Goal: Task Accomplishment & Management: Complete application form

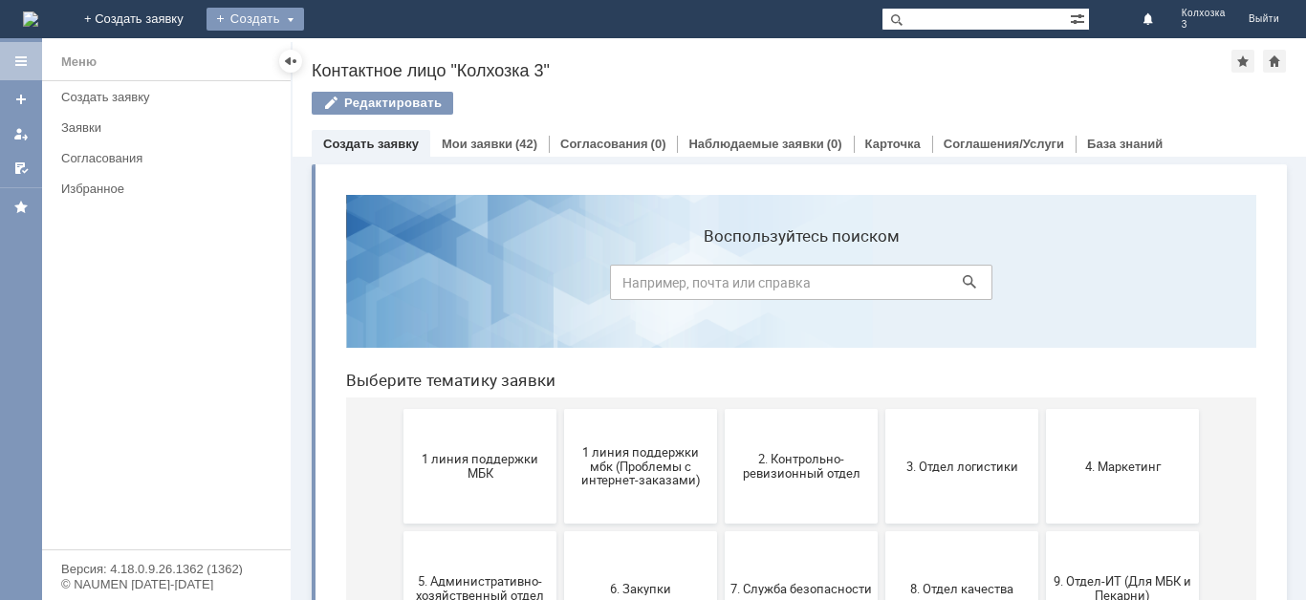
click at [304, 10] on div "Создать" at bounding box center [255, 19] width 98 height 23
click at [356, 57] on link "Заявка" at bounding box center [282, 57] width 145 height 23
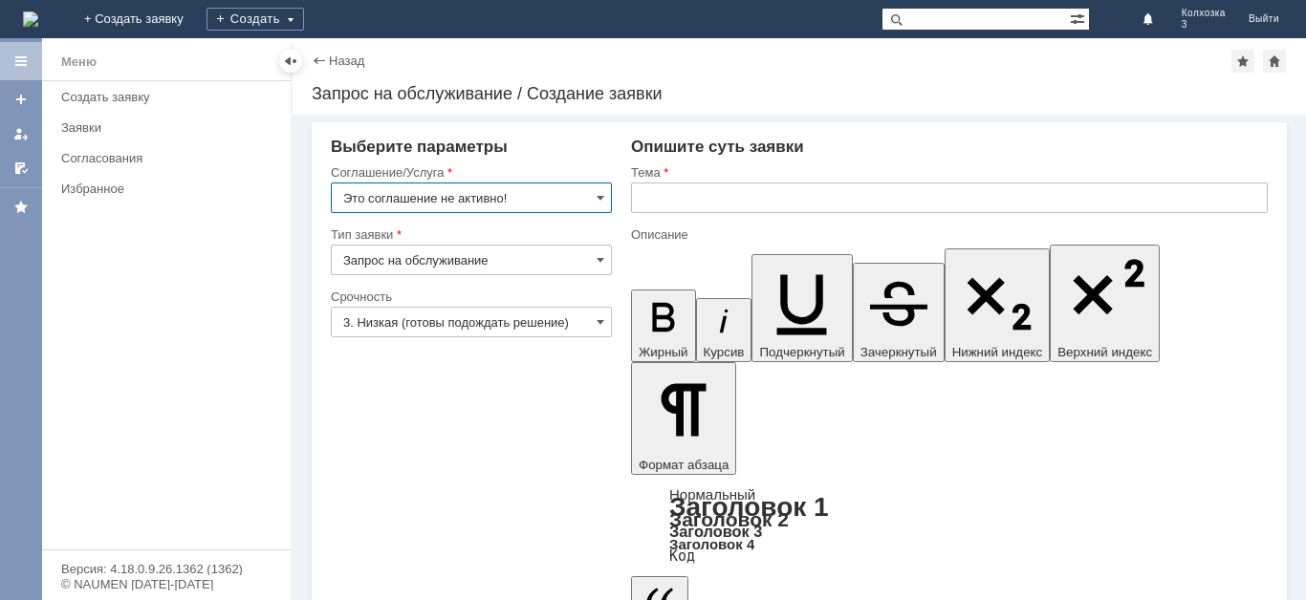
click at [606, 198] on input "Это соглашение не активно!" at bounding box center [471, 198] width 281 height 31
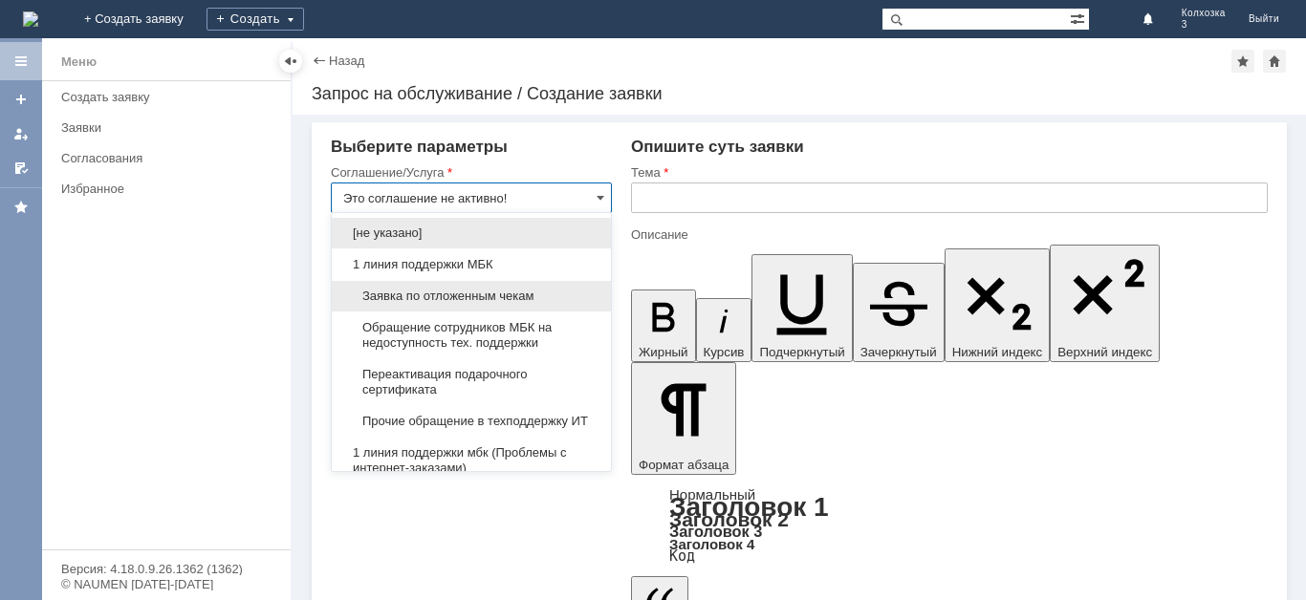
click at [441, 289] on span "Заявка по отложенным чекам" at bounding box center [471, 296] width 256 height 15
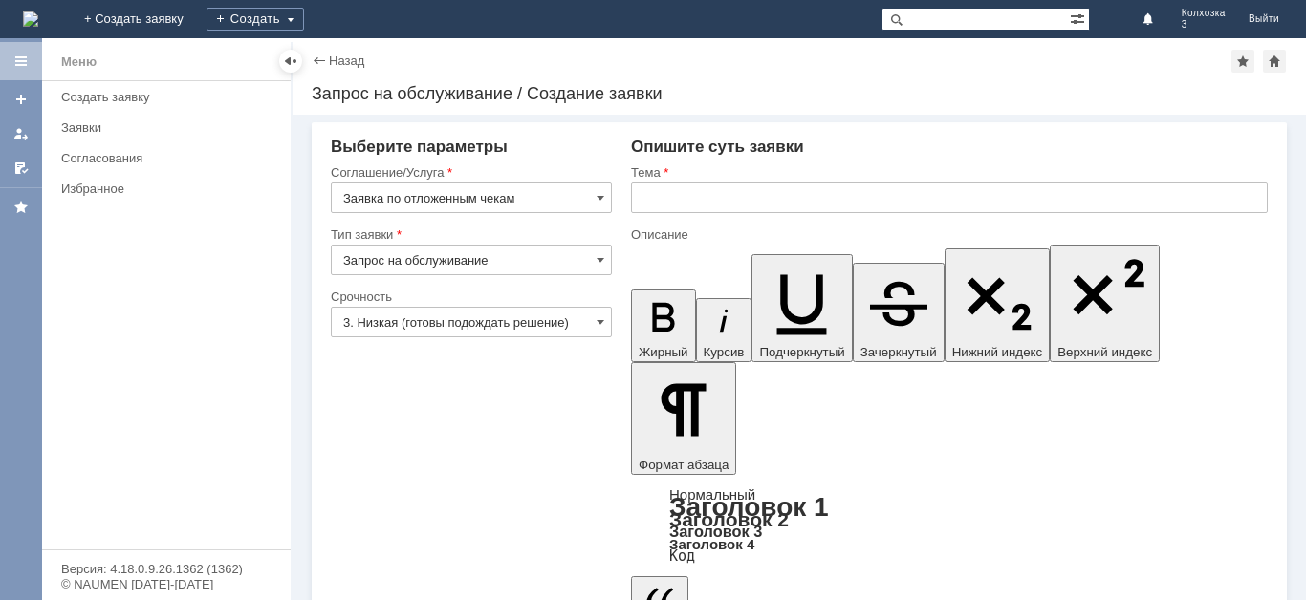
type input "Заявка по отложенным чекам"
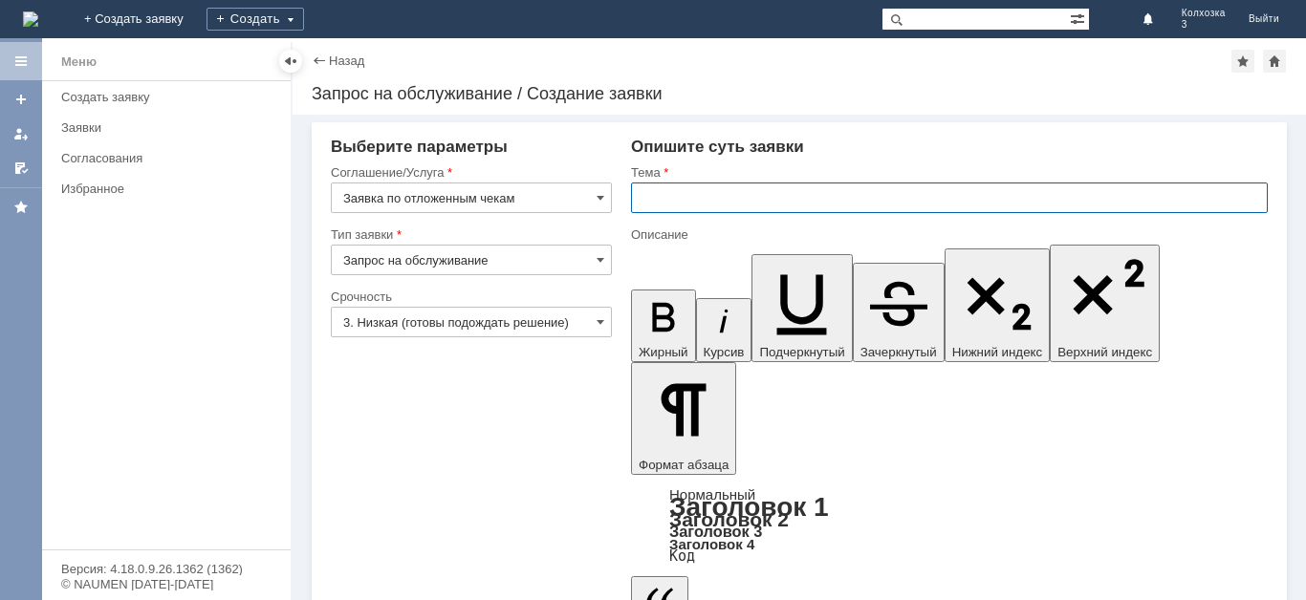
click at [662, 202] on input "text" at bounding box center [949, 198] width 637 height 31
type input "оч"
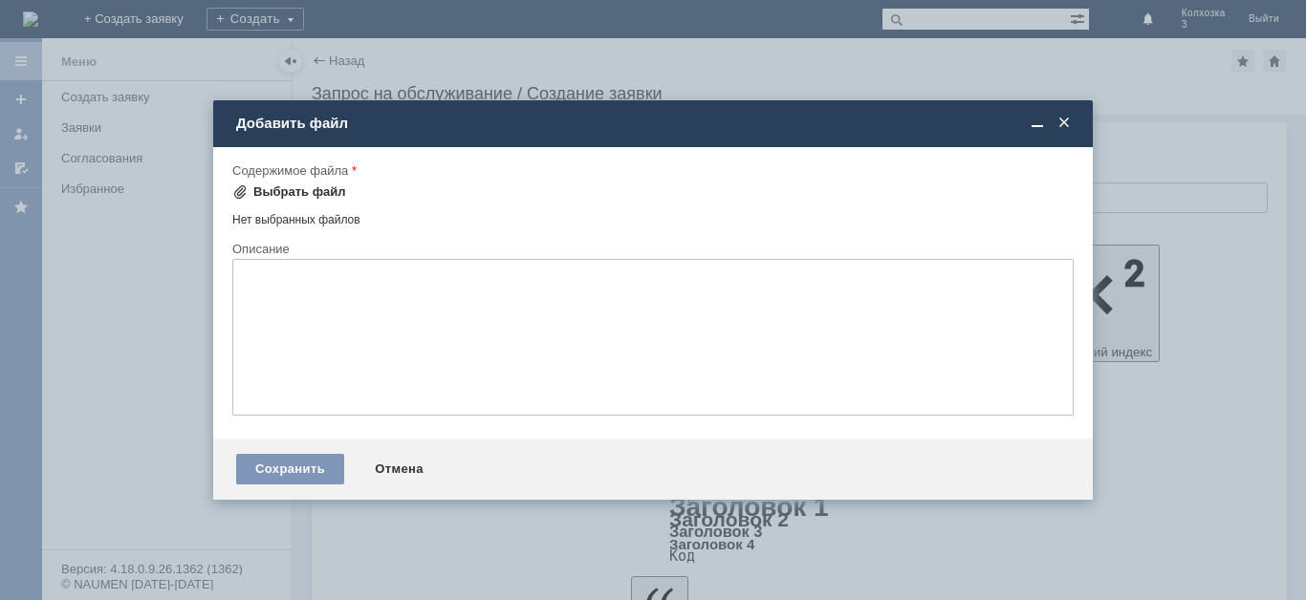
click at [327, 191] on div "Выбрать файл" at bounding box center [299, 191] width 93 height 15
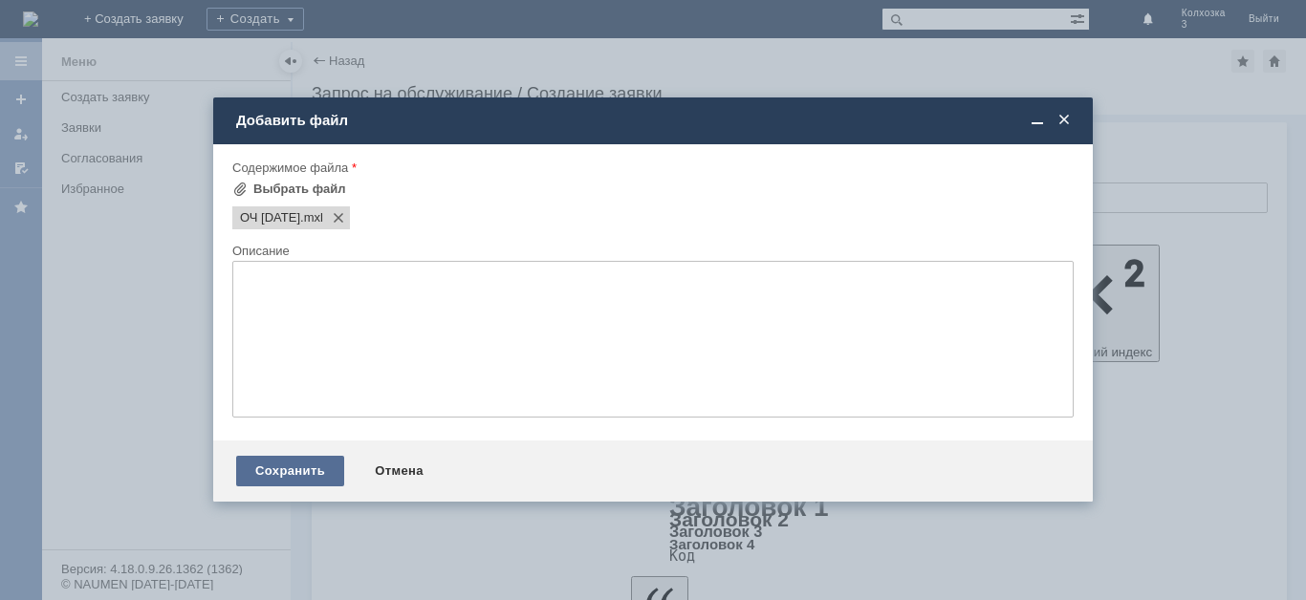
click at [274, 463] on div "Сохранить" at bounding box center [290, 471] width 108 height 31
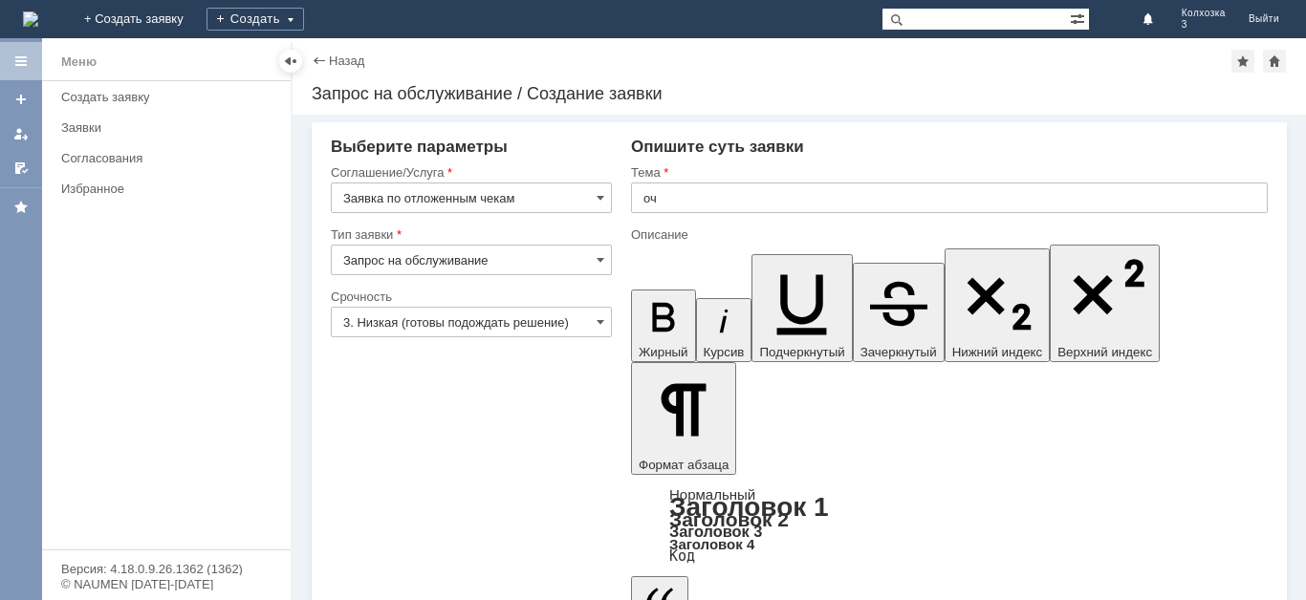
scroll to position [30, 0]
